Goal: Task Accomplishment & Management: Manage account settings

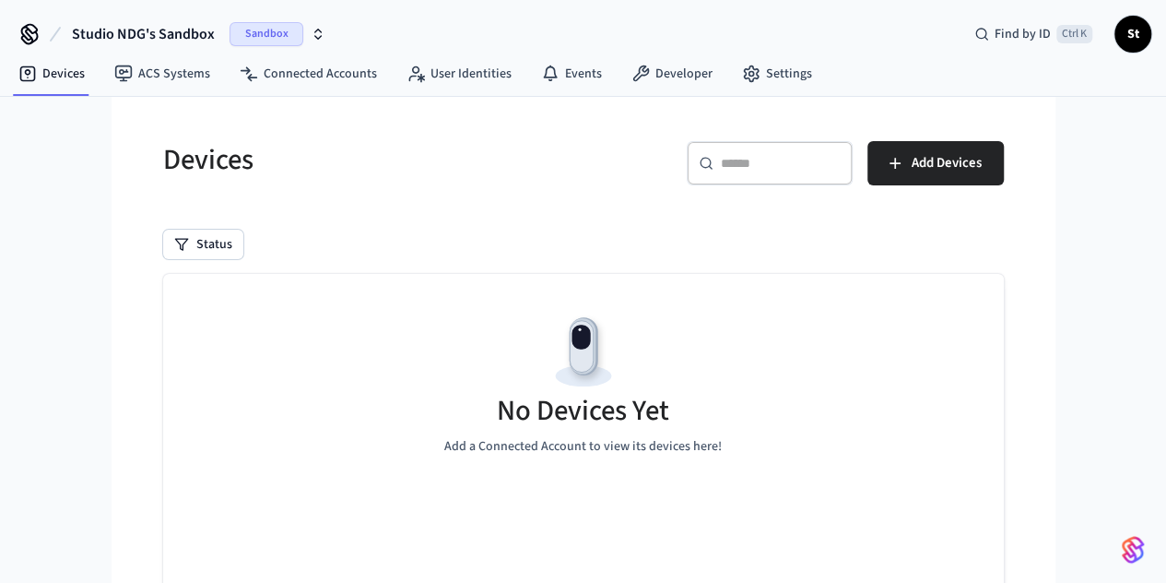
click at [315, 33] on icon "button" at bounding box center [318, 34] width 15 height 15
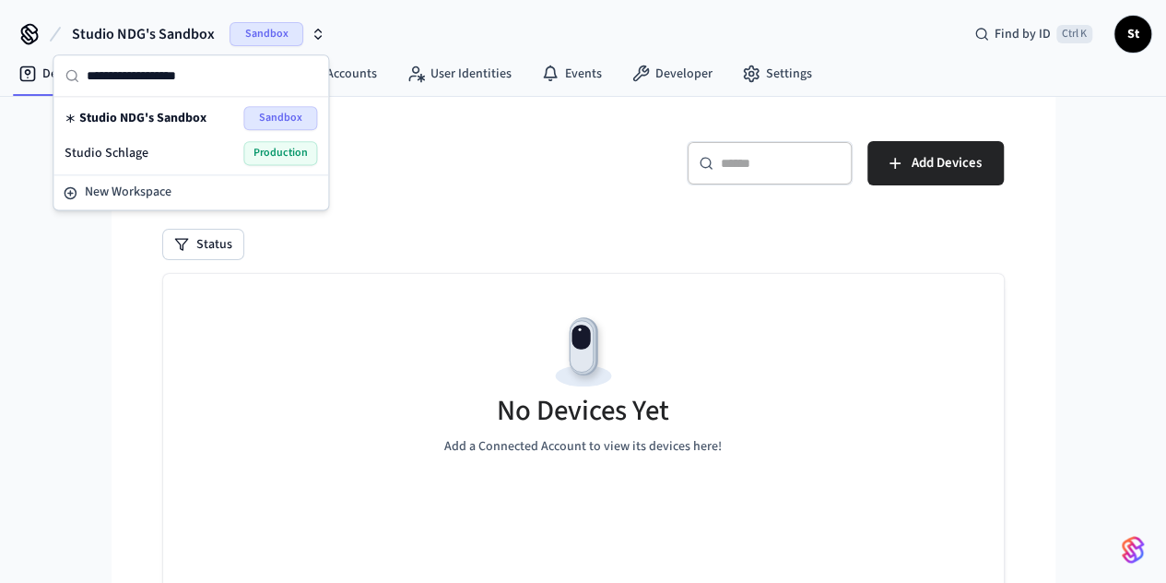
click at [147, 147] on div "Studio Schlage Production" at bounding box center [191, 153] width 253 height 24
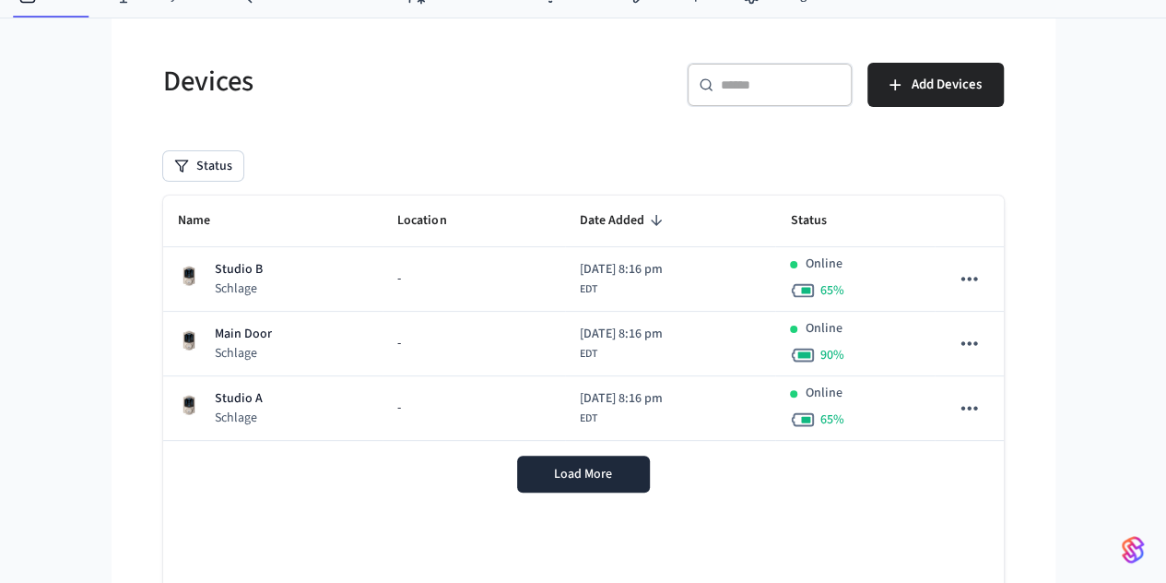
scroll to position [80, 0]
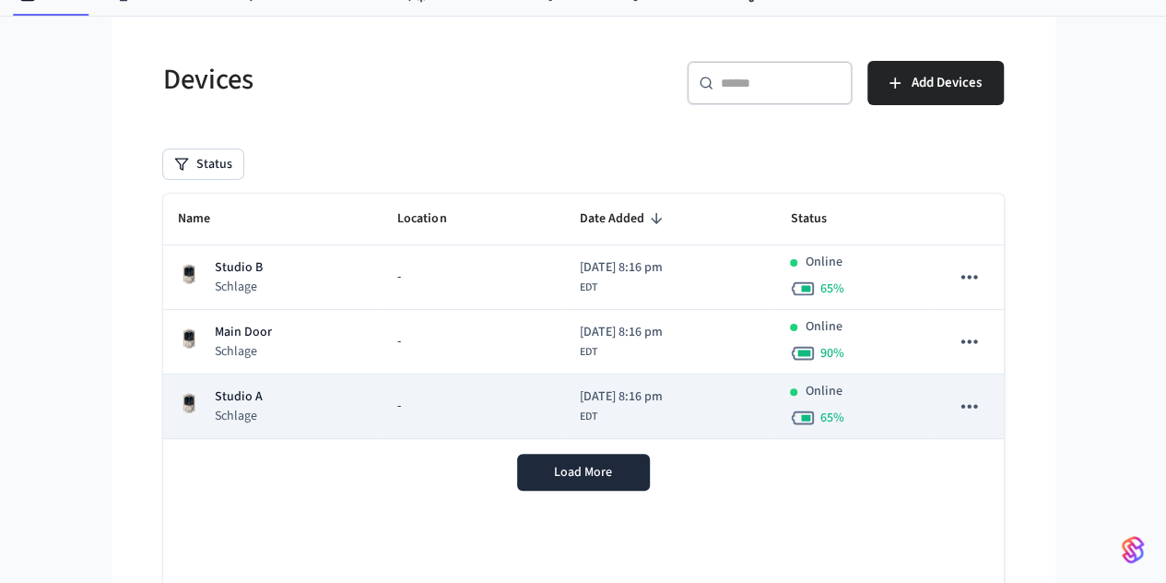
click at [199, 397] on div "Studio A Schlage" at bounding box center [273, 406] width 191 height 38
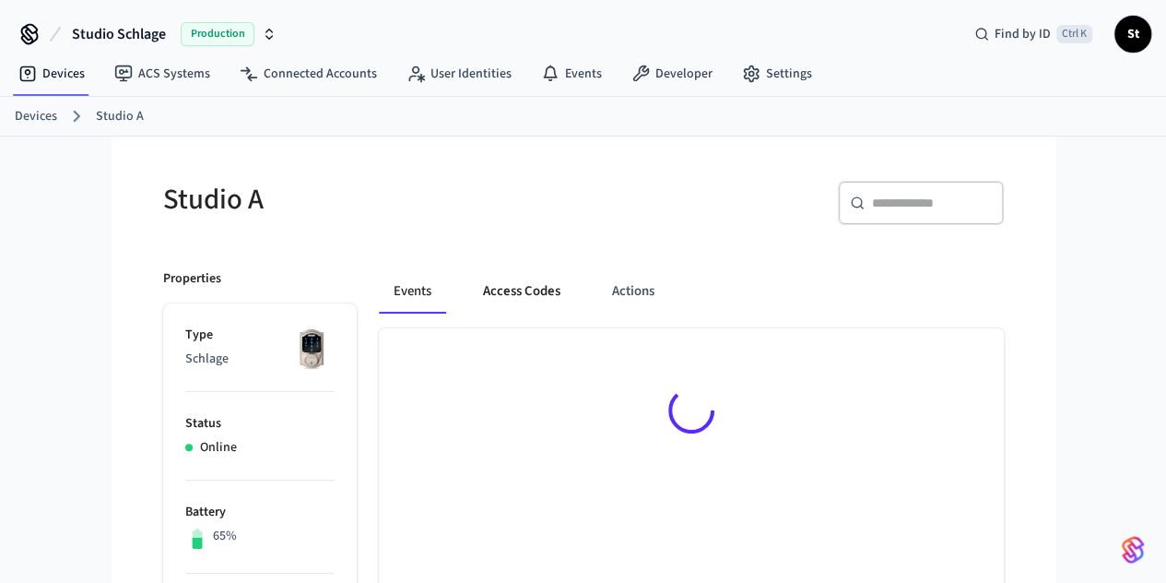
click at [482, 289] on button "Access Codes" at bounding box center [521, 291] width 107 height 44
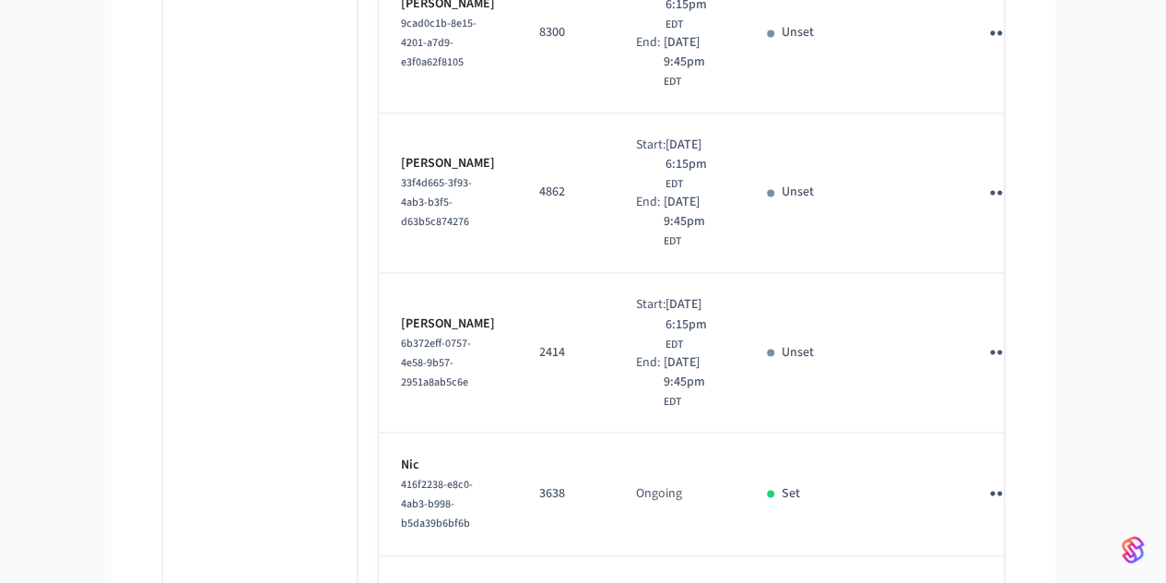
scroll to position [1443, 0]
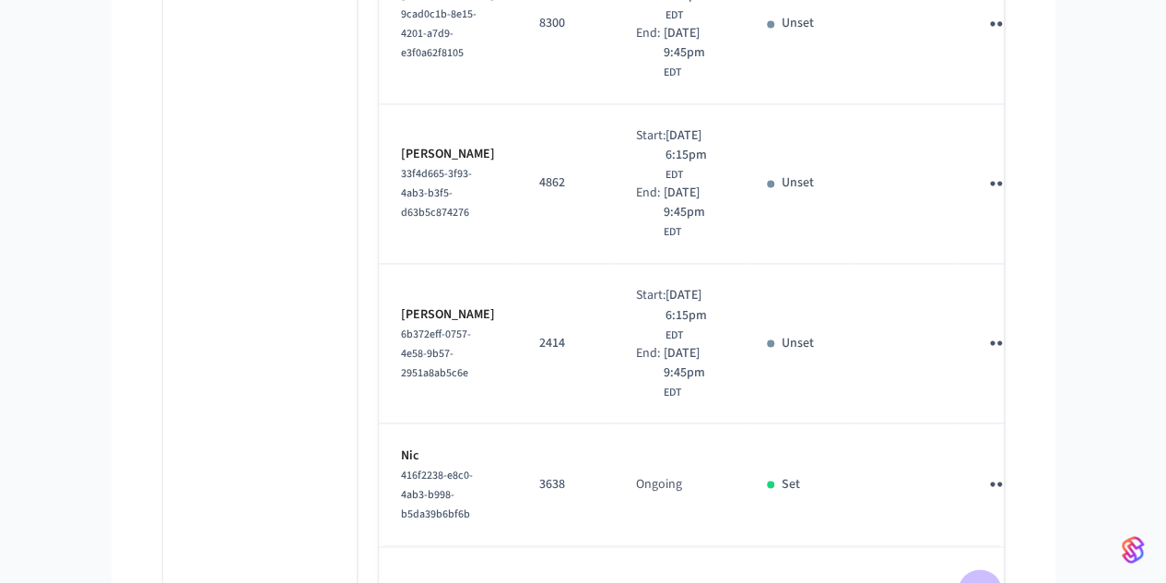
click at [984, 582] on icon "Go to next page" at bounding box center [979, 590] width 9 height 15
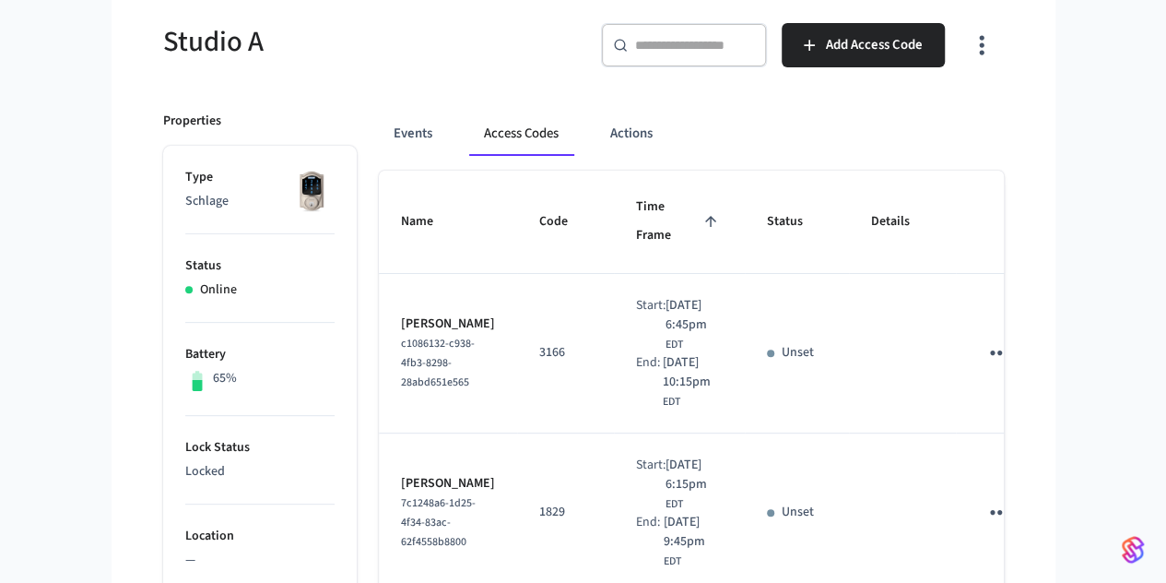
scroll to position [0, 0]
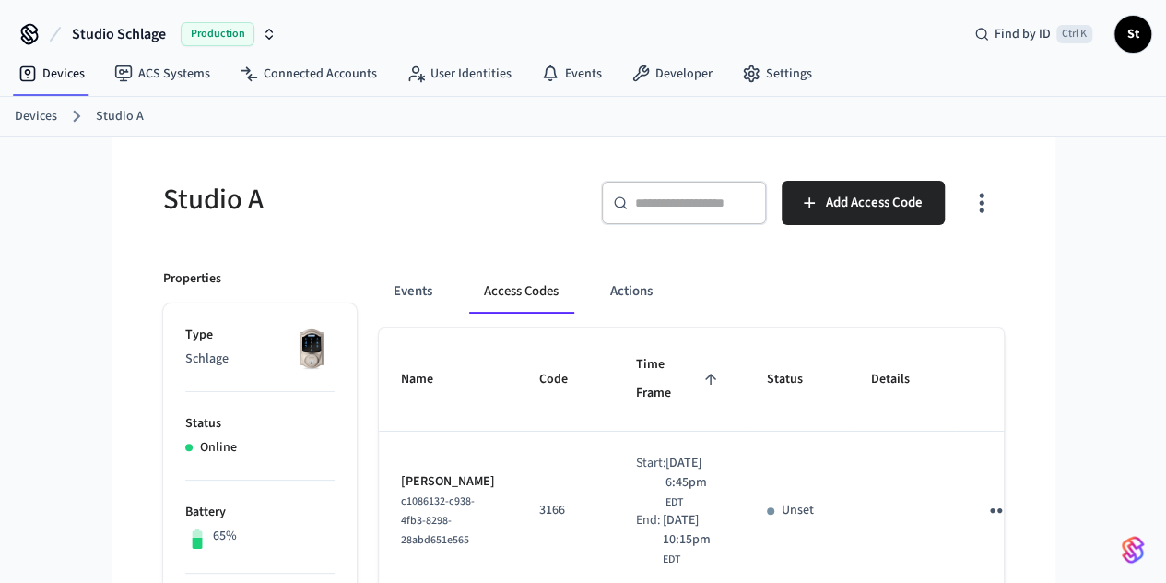
click at [21, 108] on link "Devices" at bounding box center [36, 116] width 42 height 19
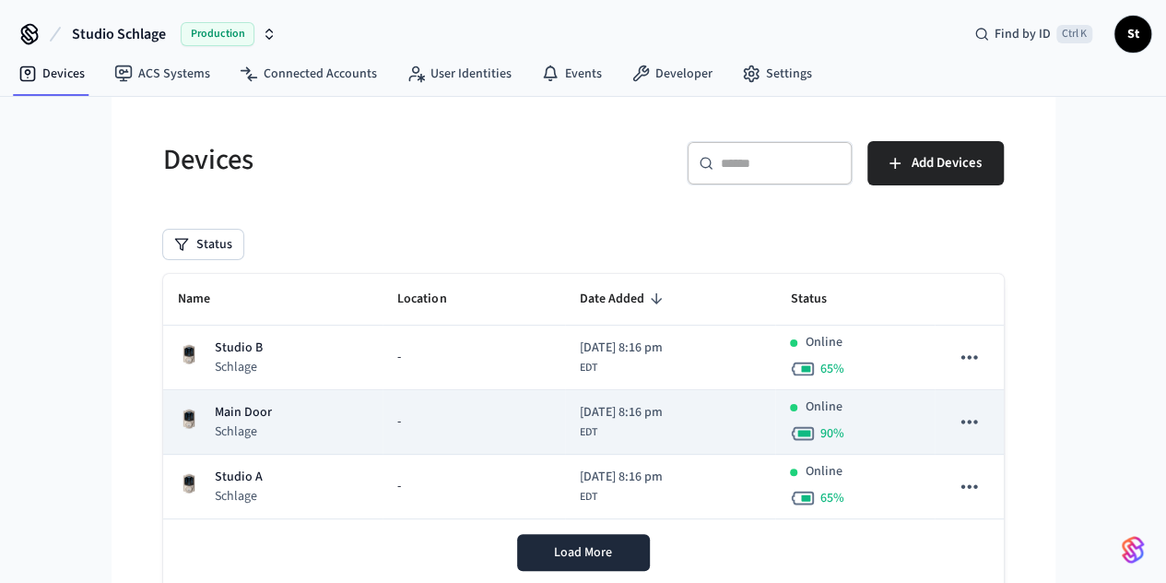
click at [215, 420] on p "Main Door" at bounding box center [243, 412] width 57 height 19
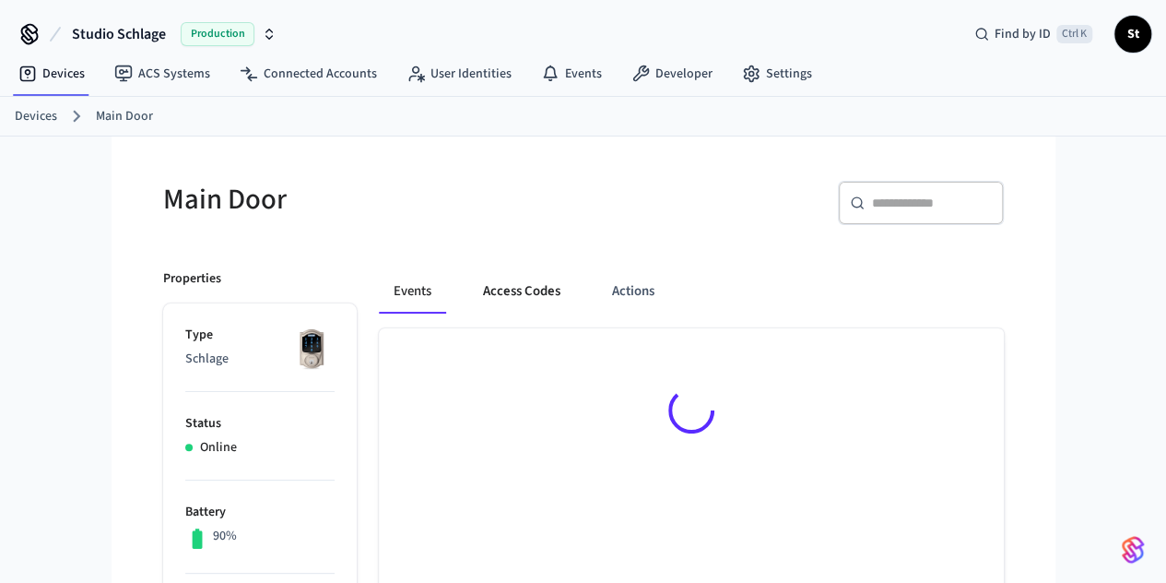
click at [475, 283] on button "Access Codes" at bounding box center [521, 291] width 107 height 44
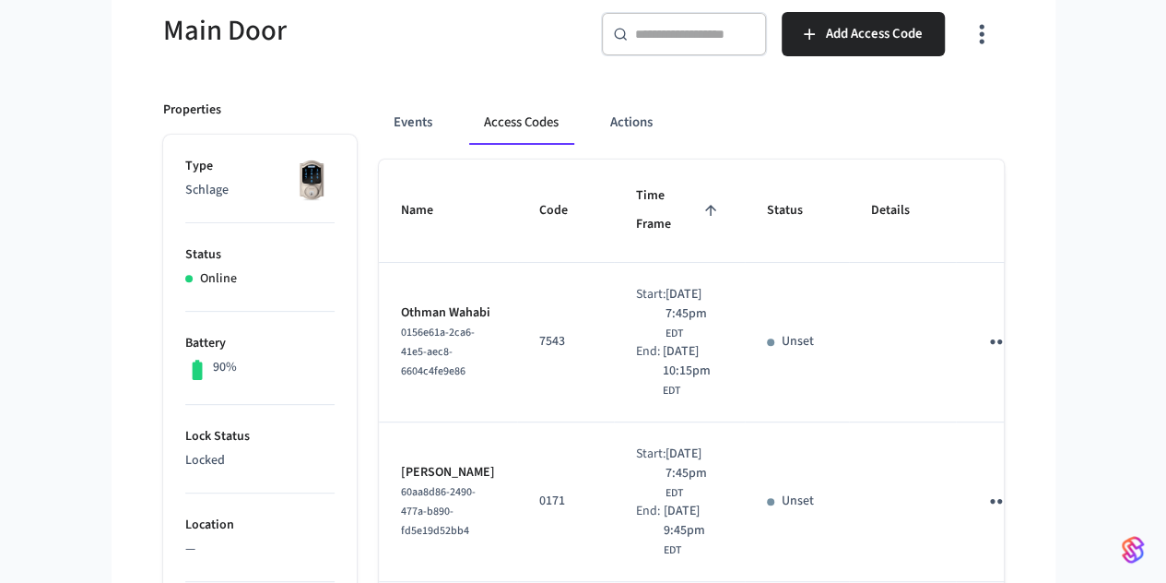
scroll to position [171, 0]
click at [666, 194] on span "Time Frame" at bounding box center [679, 209] width 87 height 58
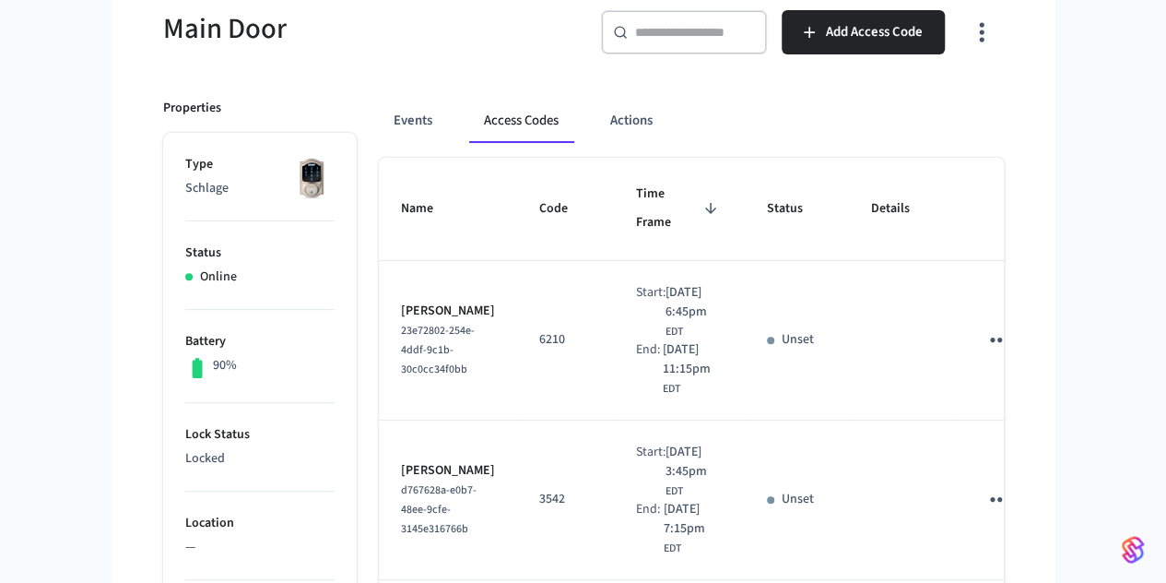
click at [666, 194] on span "Time Frame" at bounding box center [679, 209] width 87 height 58
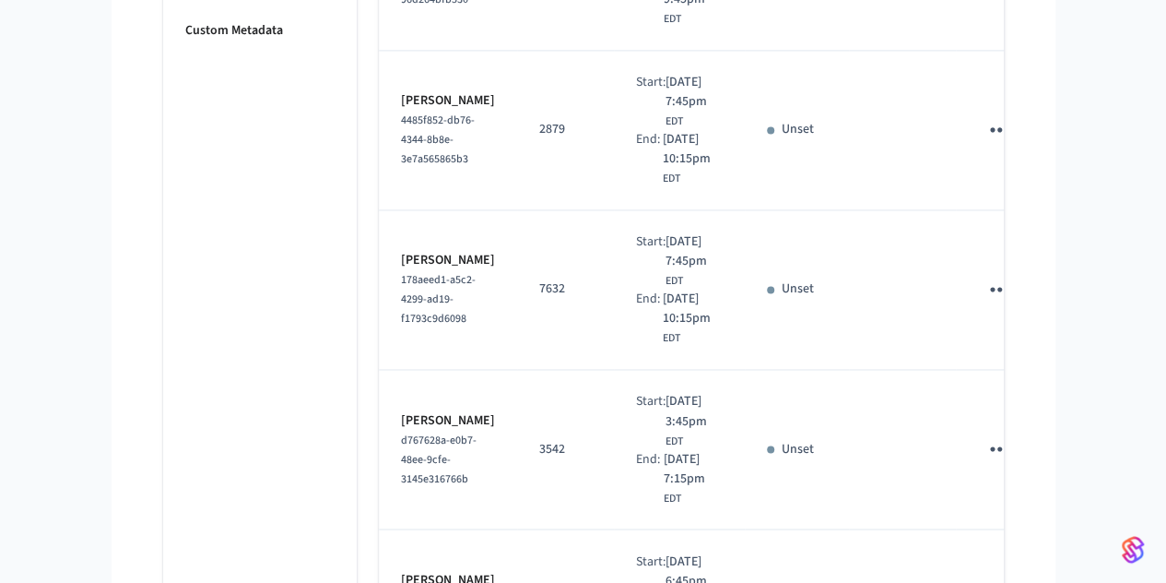
scroll to position [1500, 0]
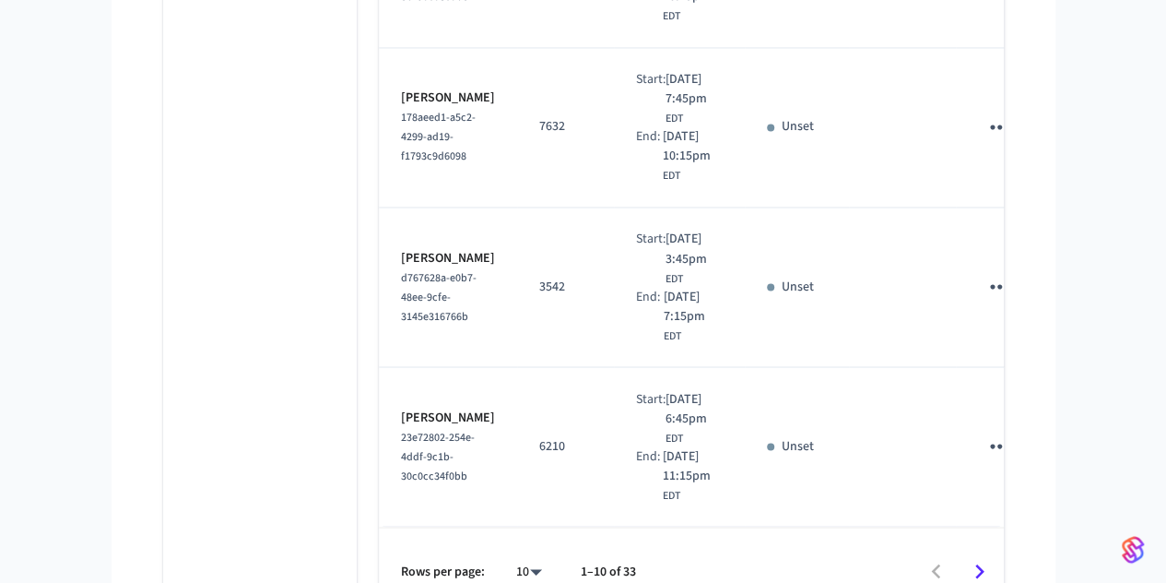
click at [994, 557] on icon "Go to next page" at bounding box center [979, 571] width 29 height 29
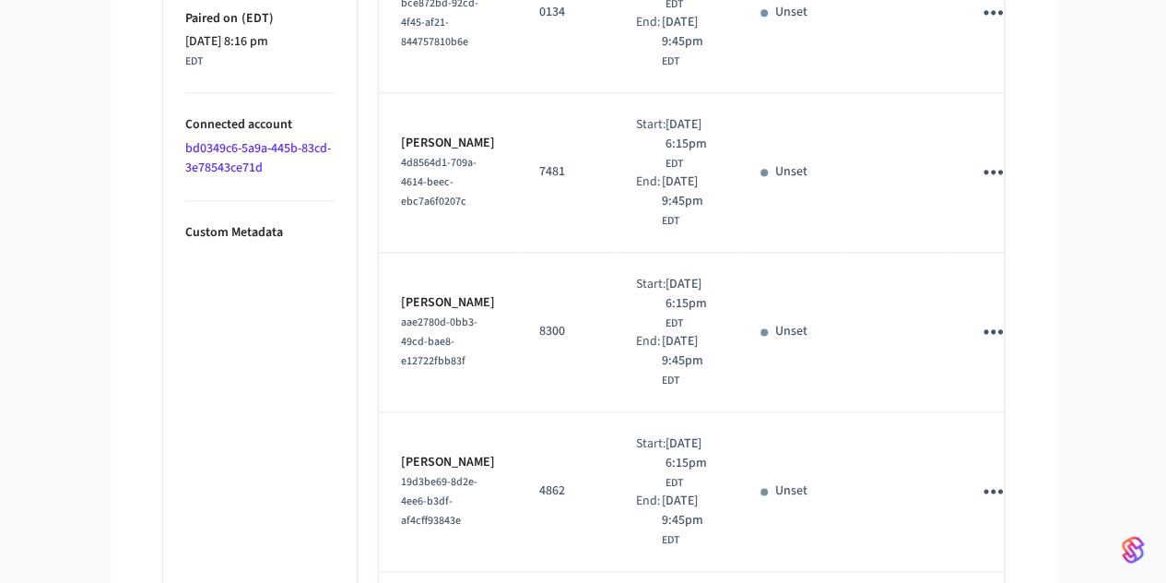
scroll to position [1443, 0]
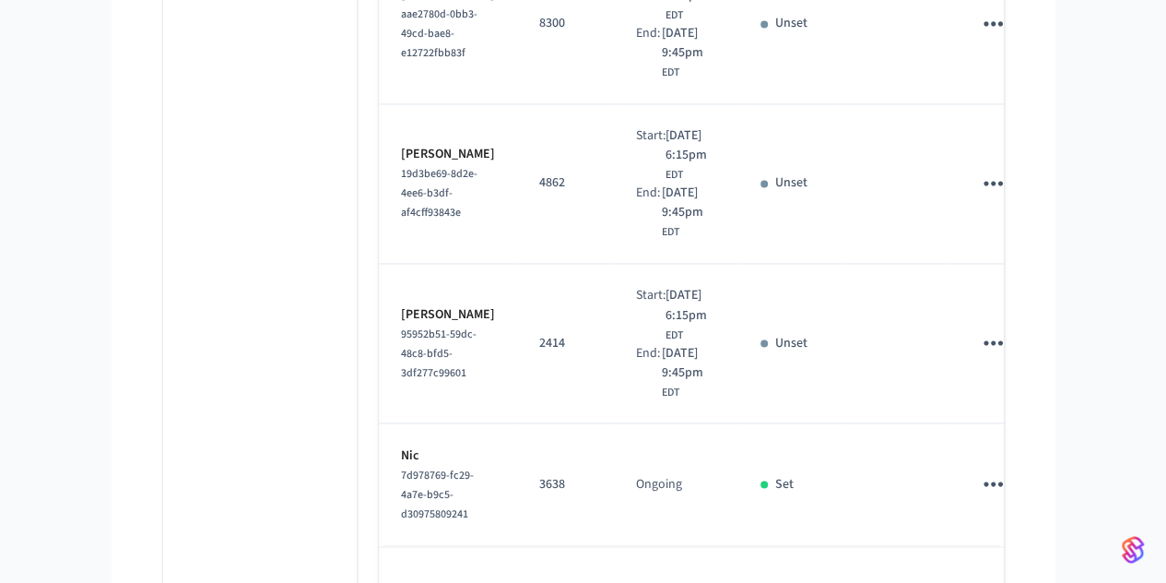
click at [994, 576] on icon "Go to next page" at bounding box center [979, 590] width 29 height 29
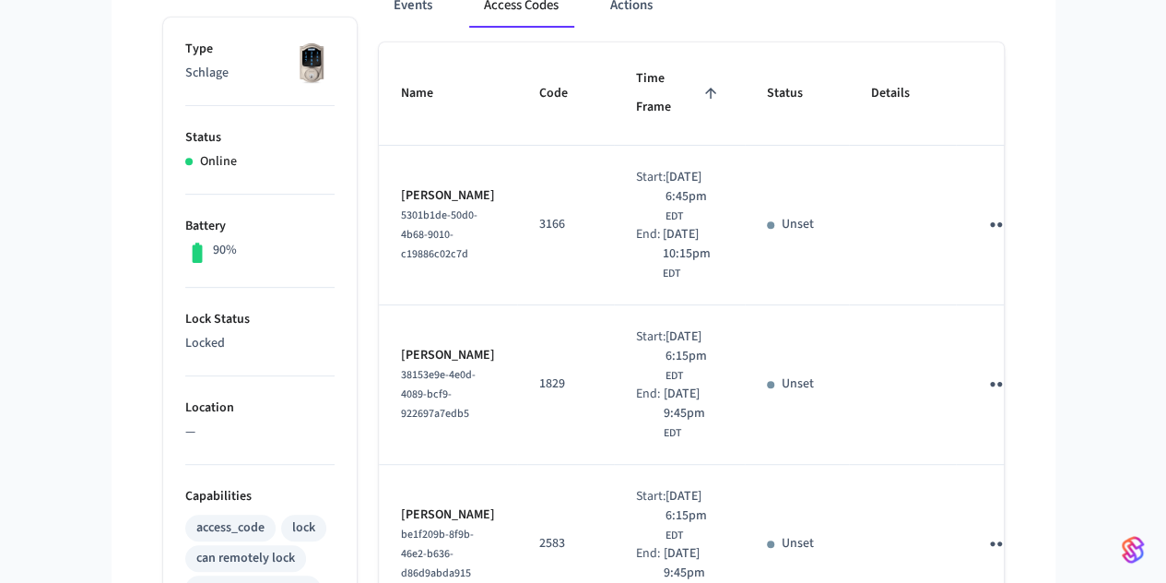
scroll to position [0, 0]
